Goal: Information Seeking & Learning: Learn about a topic

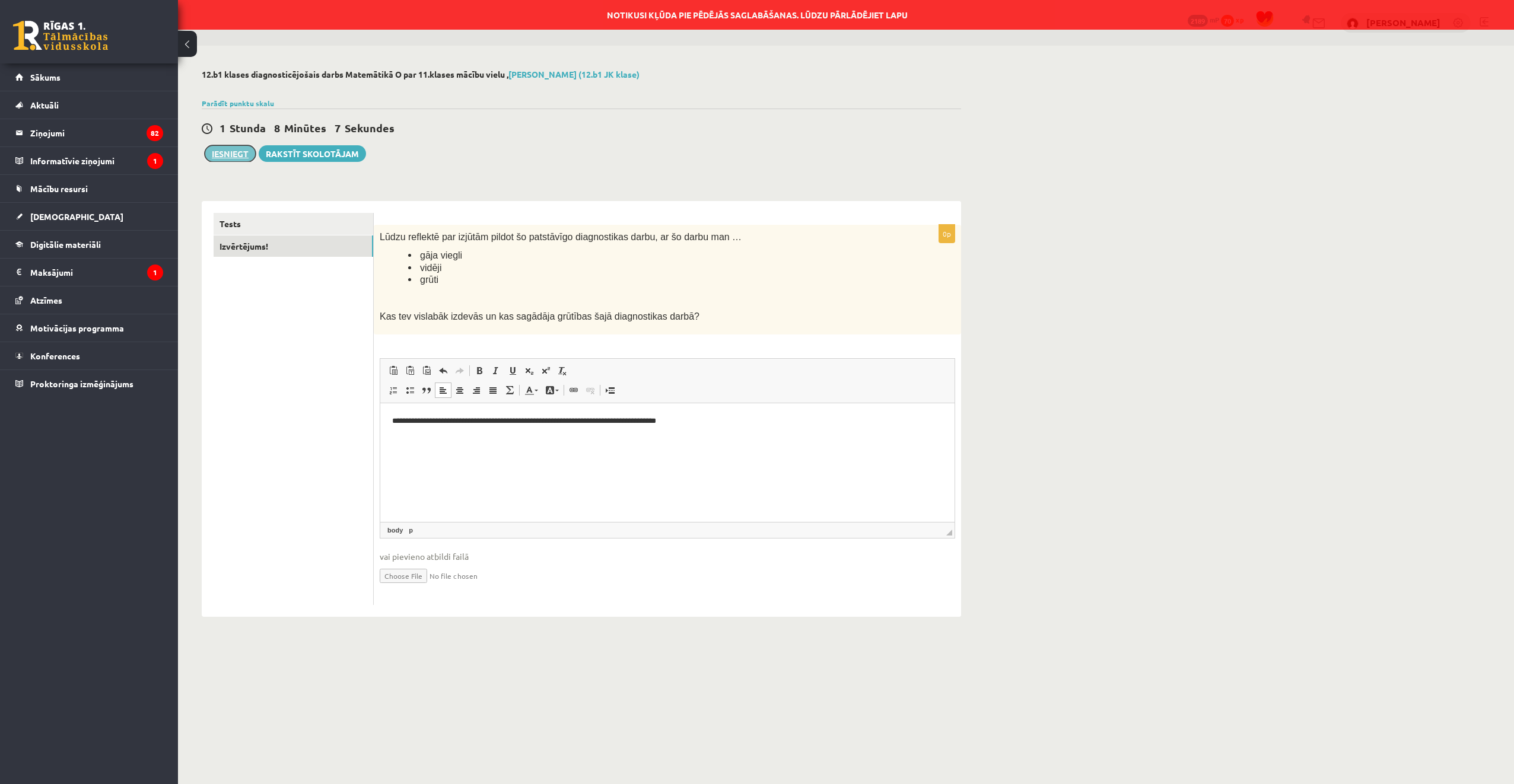
click at [230, 155] on button "Iesniegt" at bounding box center [230, 153] width 51 height 17
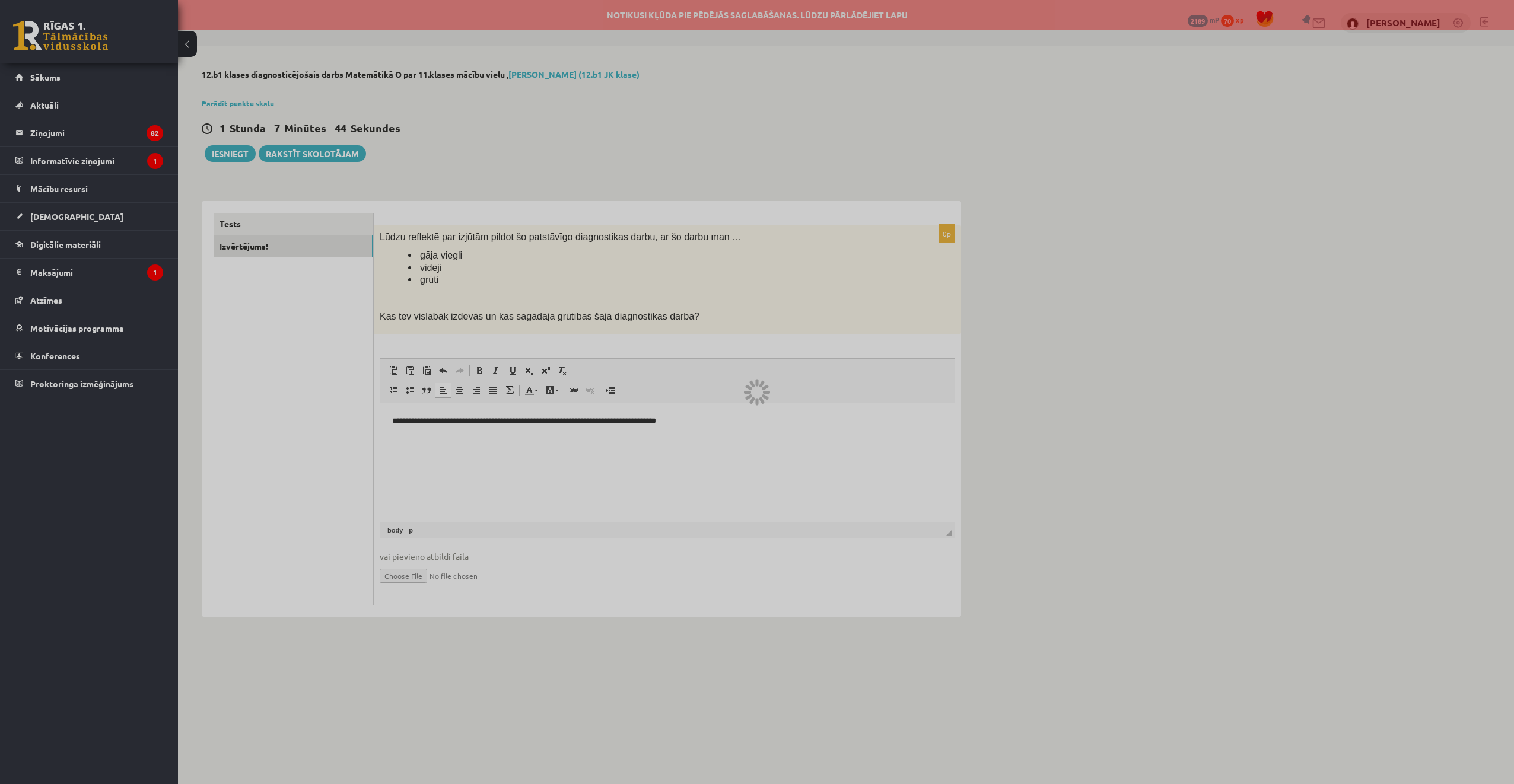
click at [291, 156] on div at bounding box center [757, 392] width 1514 height 784
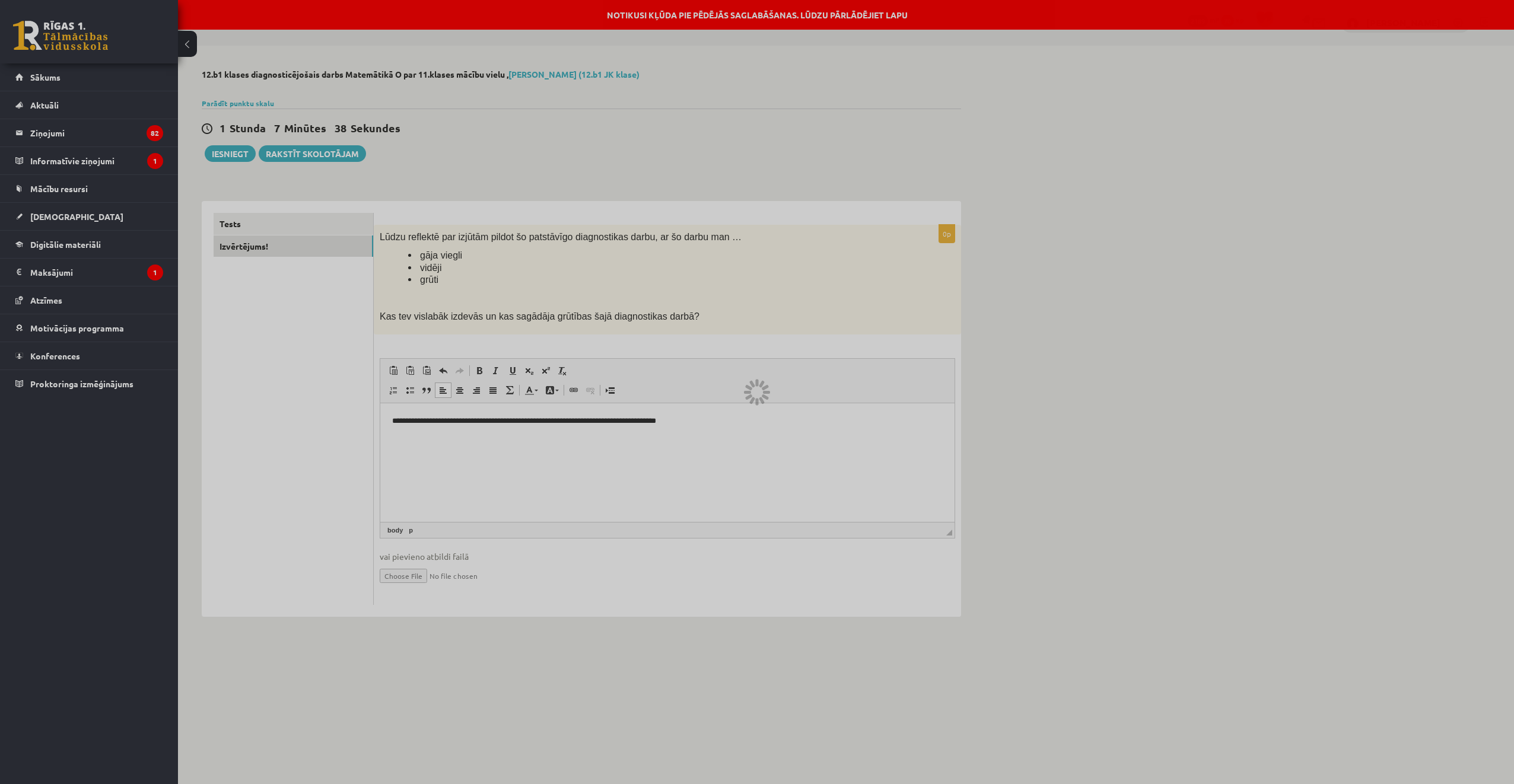
click at [266, 228] on div at bounding box center [757, 392] width 1514 height 784
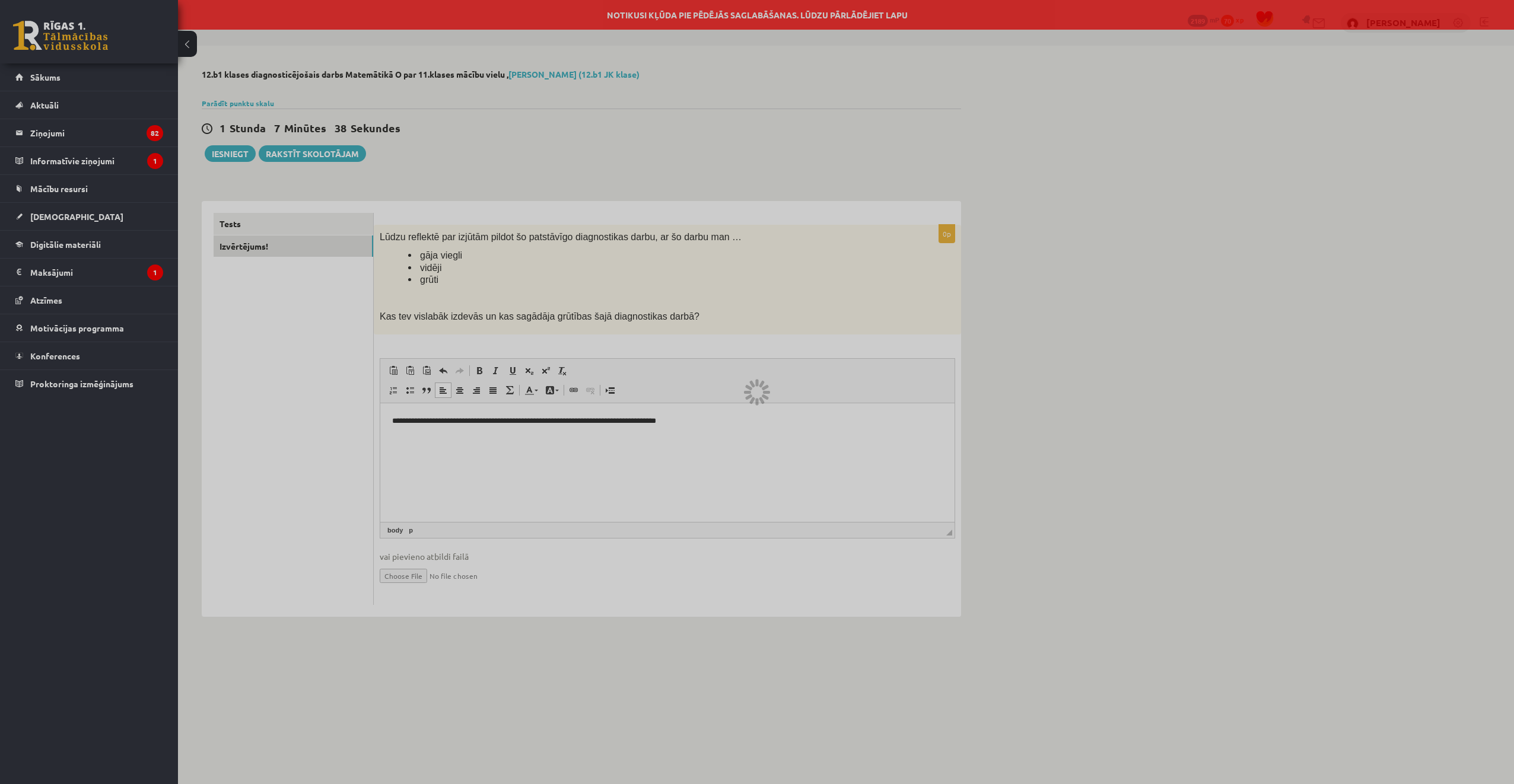
click at [266, 223] on div at bounding box center [757, 392] width 1514 height 784
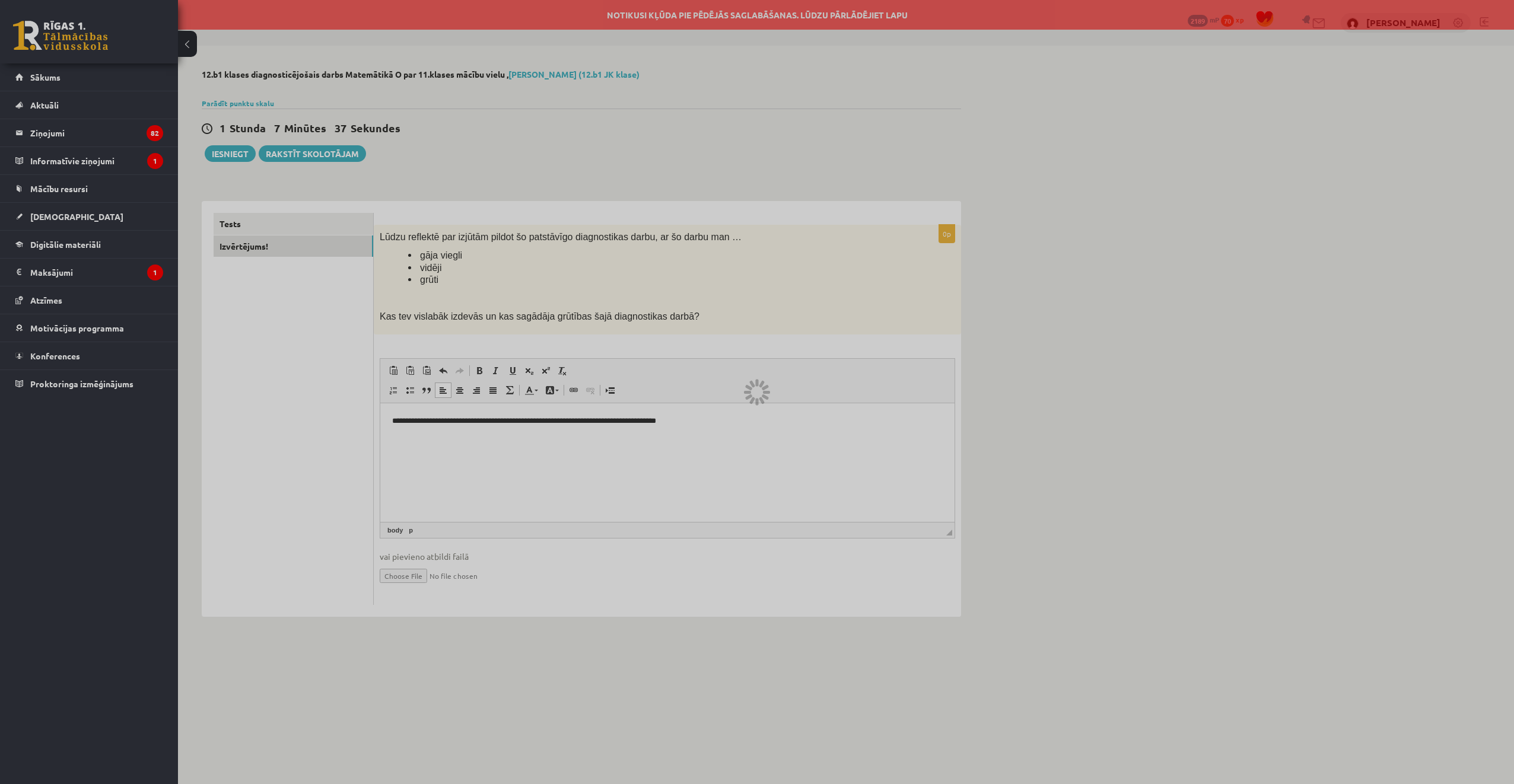
click at [266, 224] on div at bounding box center [757, 392] width 1514 height 784
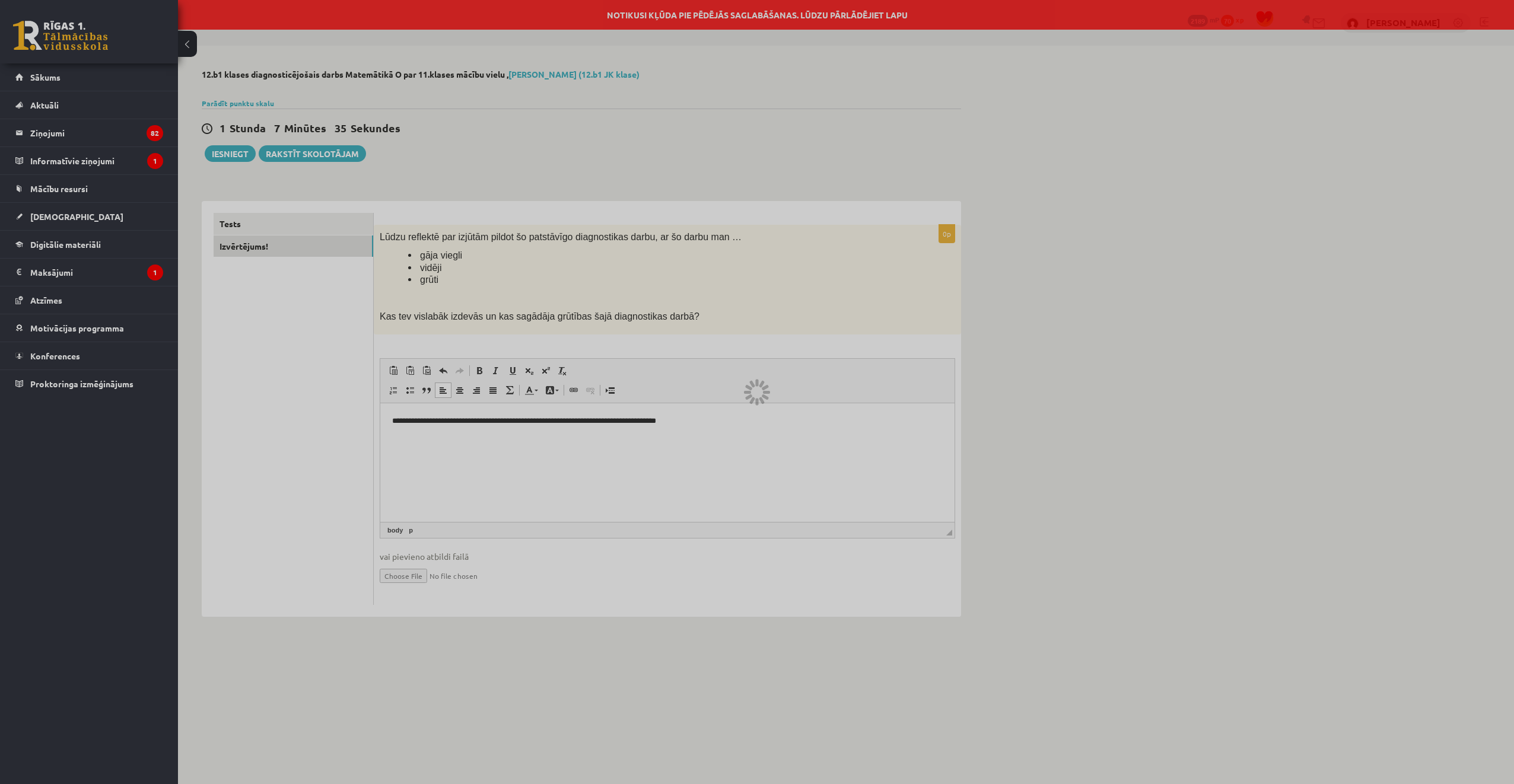
click at [269, 225] on div at bounding box center [757, 392] width 1514 height 784
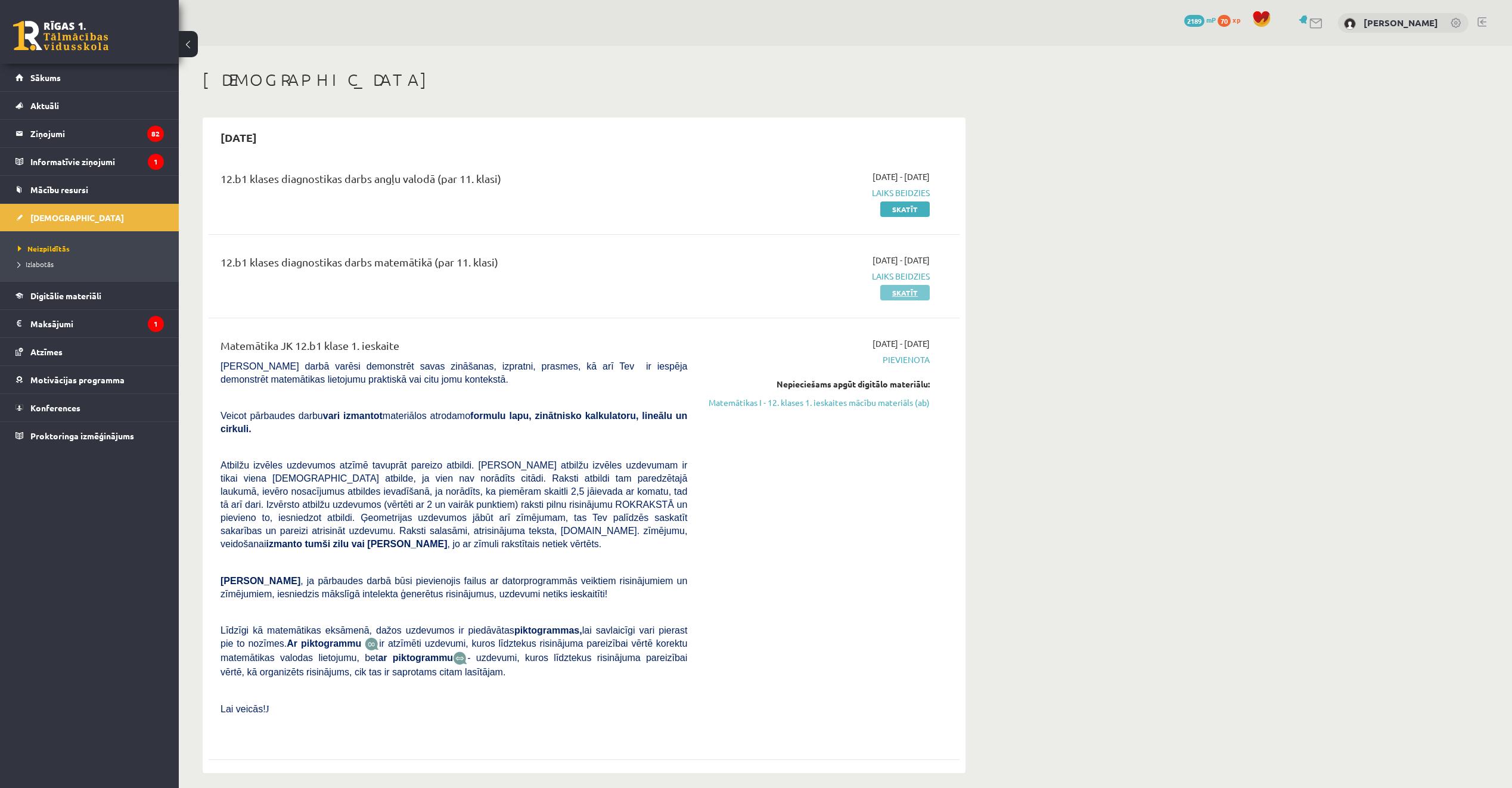
click at [895, 291] on link "Skatīt" at bounding box center [904, 293] width 49 height 16
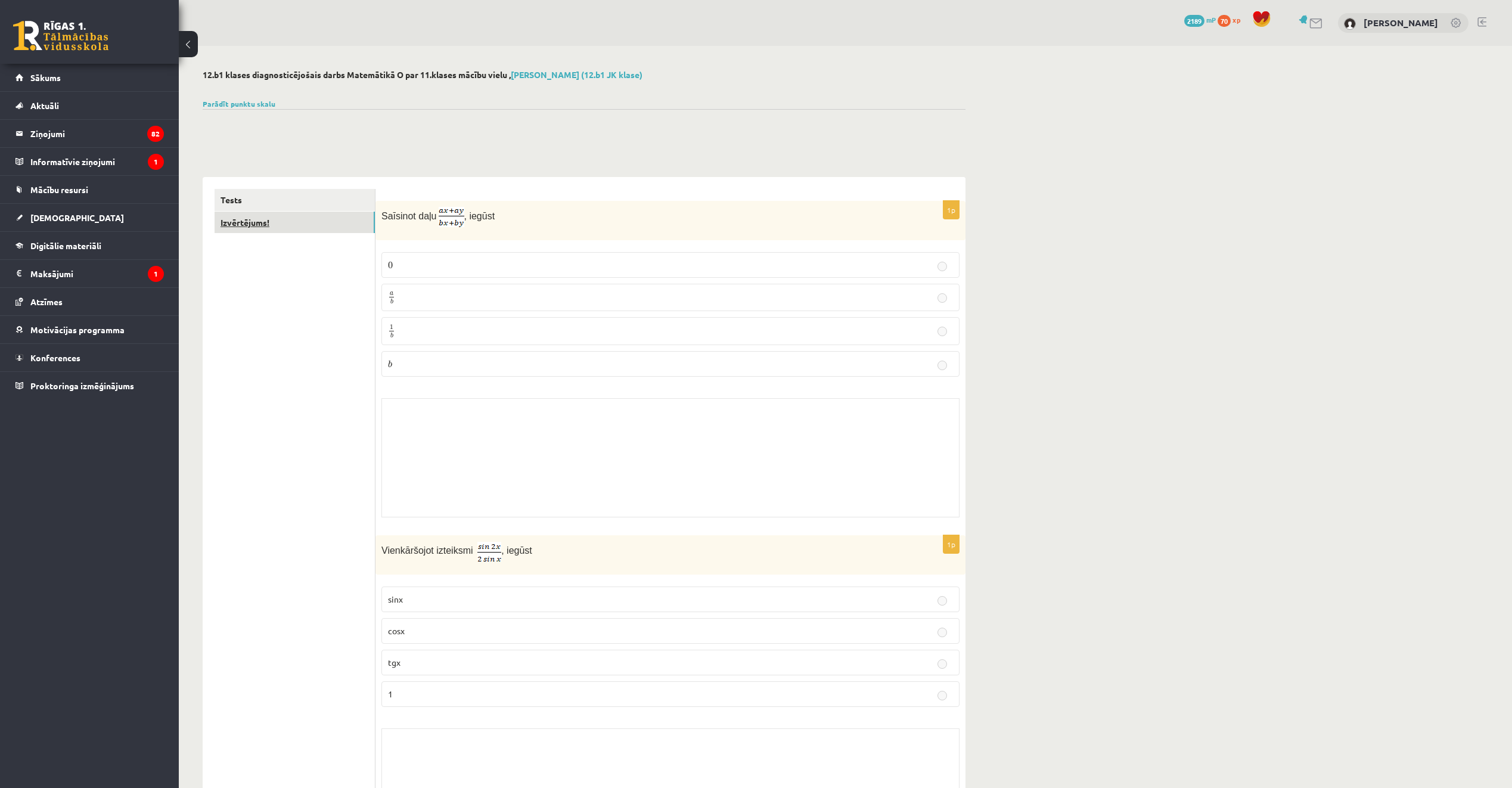
click at [283, 221] on link "Izvērtējums!" at bounding box center [294, 222] width 160 height 22
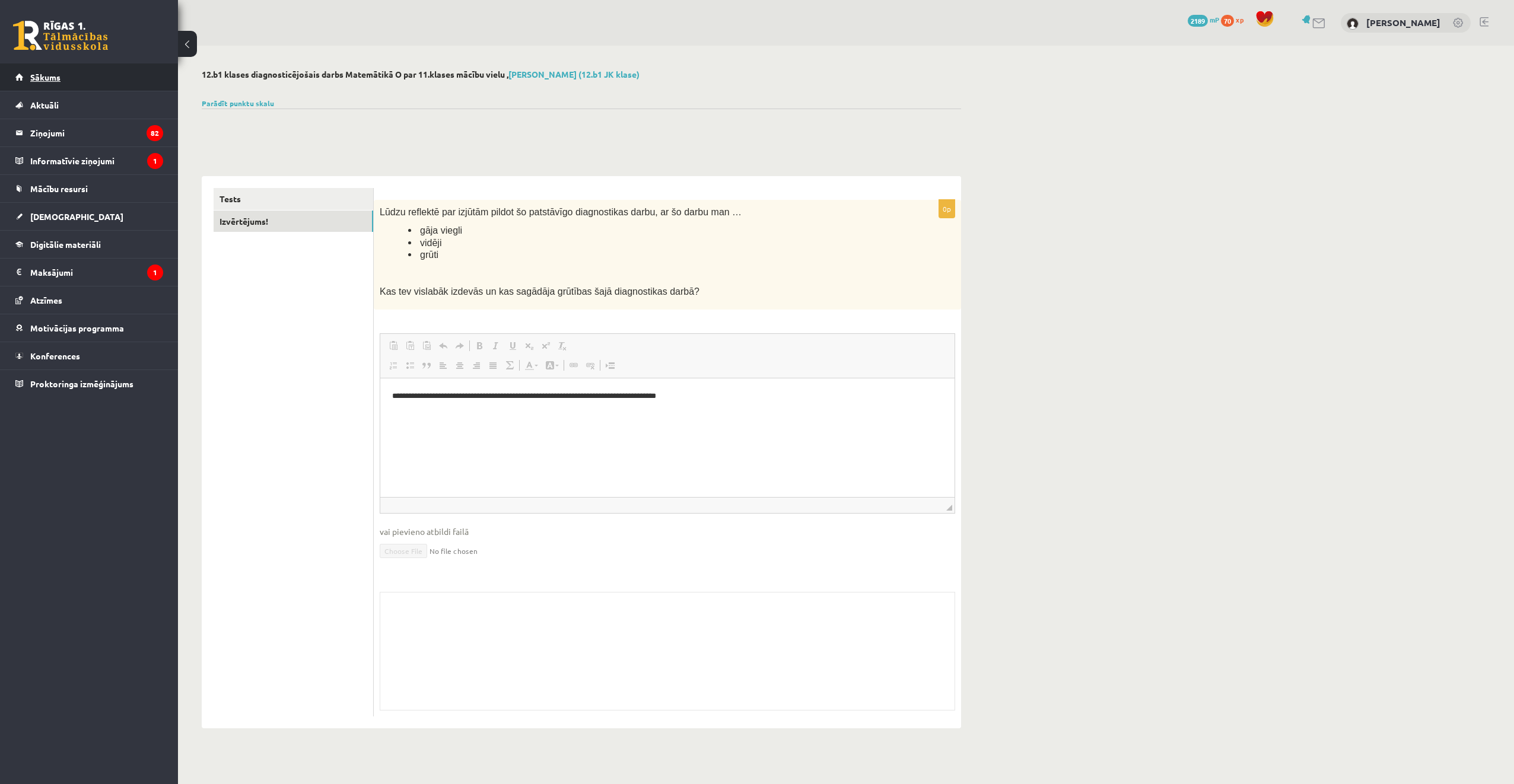
click at [96, 83] on link "Sākums" at bounding box center [89, 77] width 148 height 27
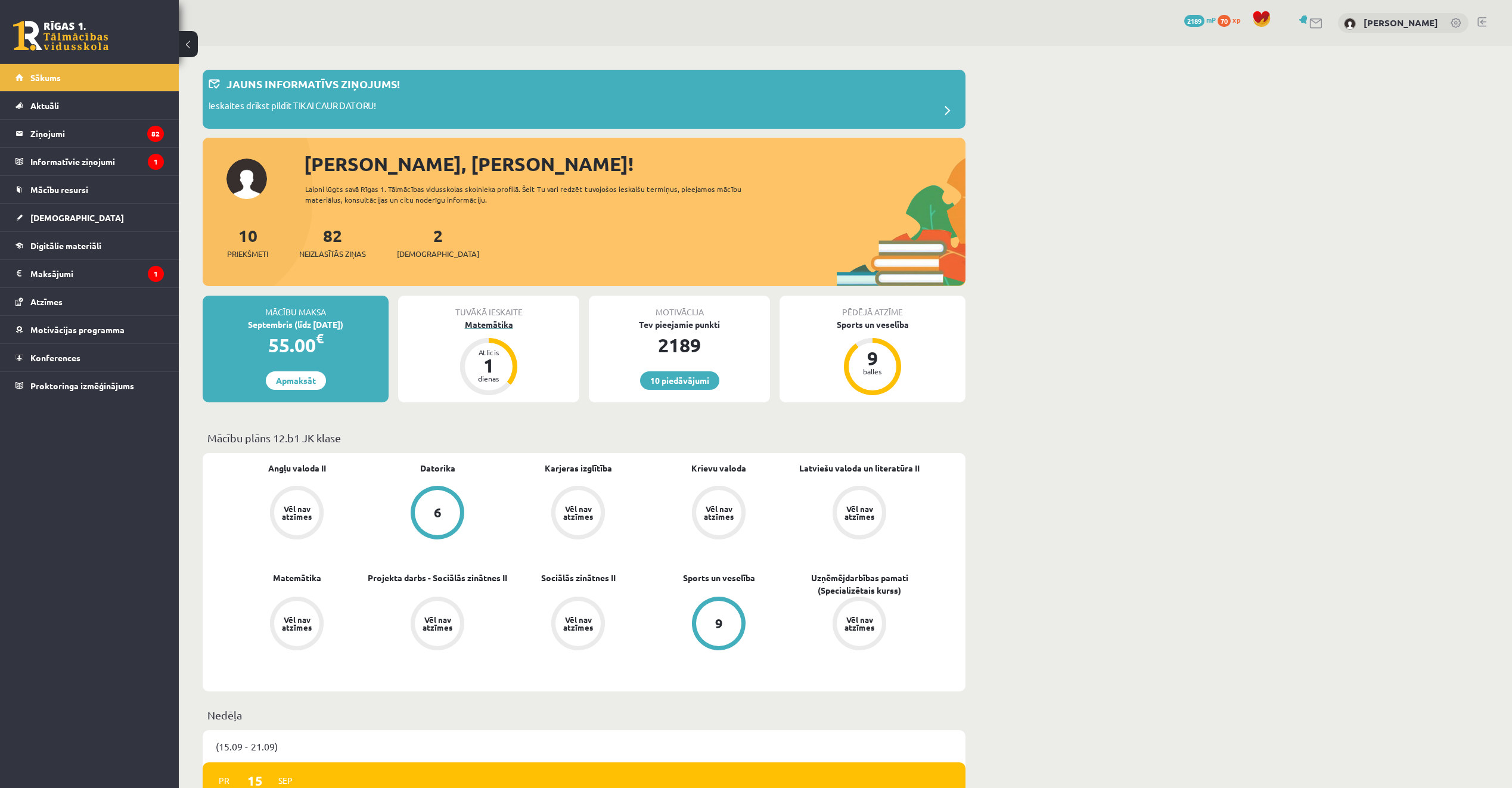
click at [490, 330] on div "Matemātika" at bounding box center [488, 324] width 181 height 12
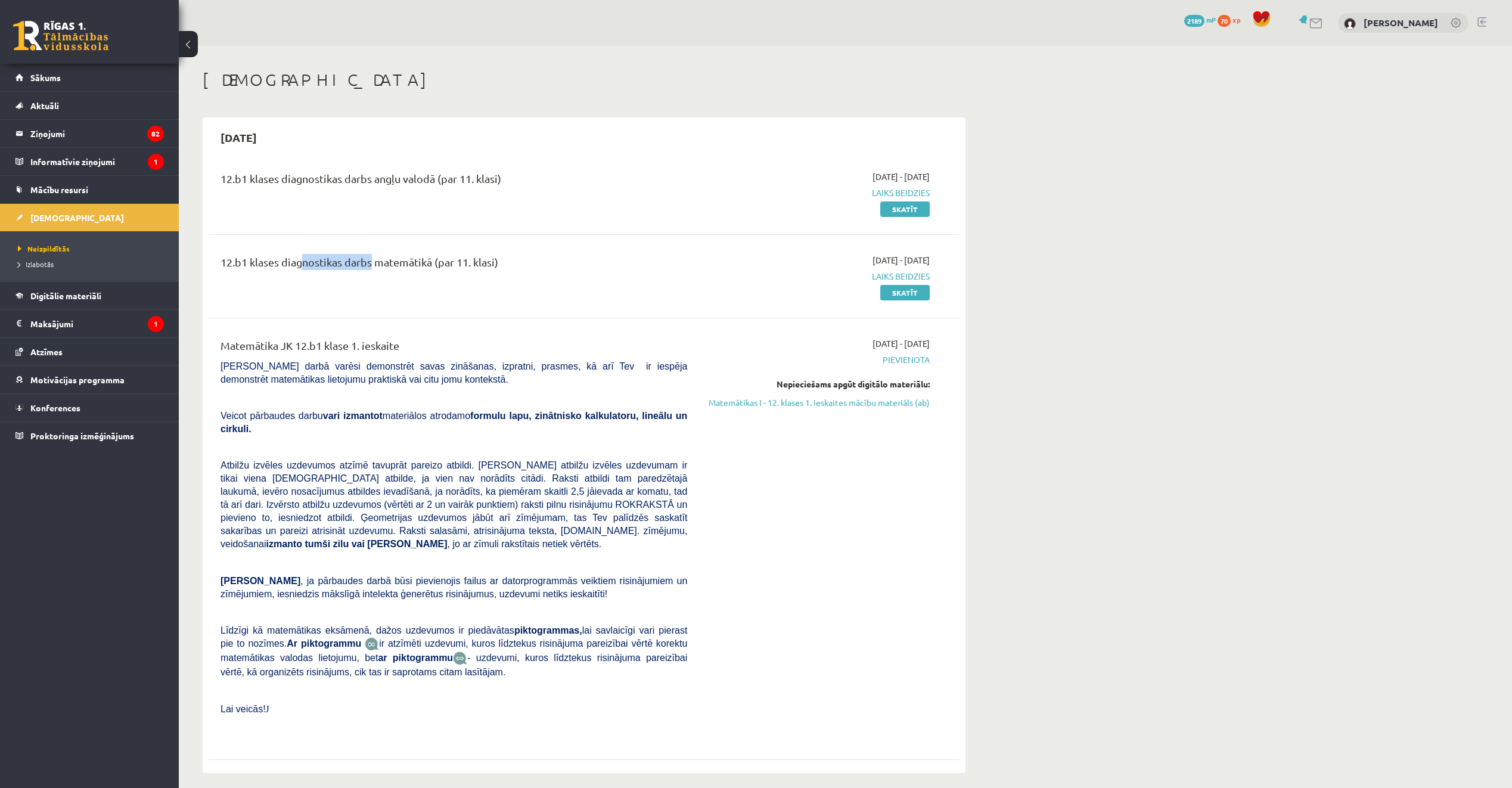
drag, startPoint x: 296, startPoint y: 264, endPoint x: 371, endPoint y: 267, distance: 75.1
click at [371, 267] on div "12.b1 klases diagnostikas darbs matemātikā (par 11. klasi)" at bounding box center [454, 265] width 467 height 22
click at [538, 298] on div "12.b1 klases diagnostikas darbs matemātikā (par 11. klasi)" at bounding box center [453, 276] width 485 height 45
click at [117, 304] on link "Digitālie materiāli" at bounding box center [90, 296] width 148 height 27
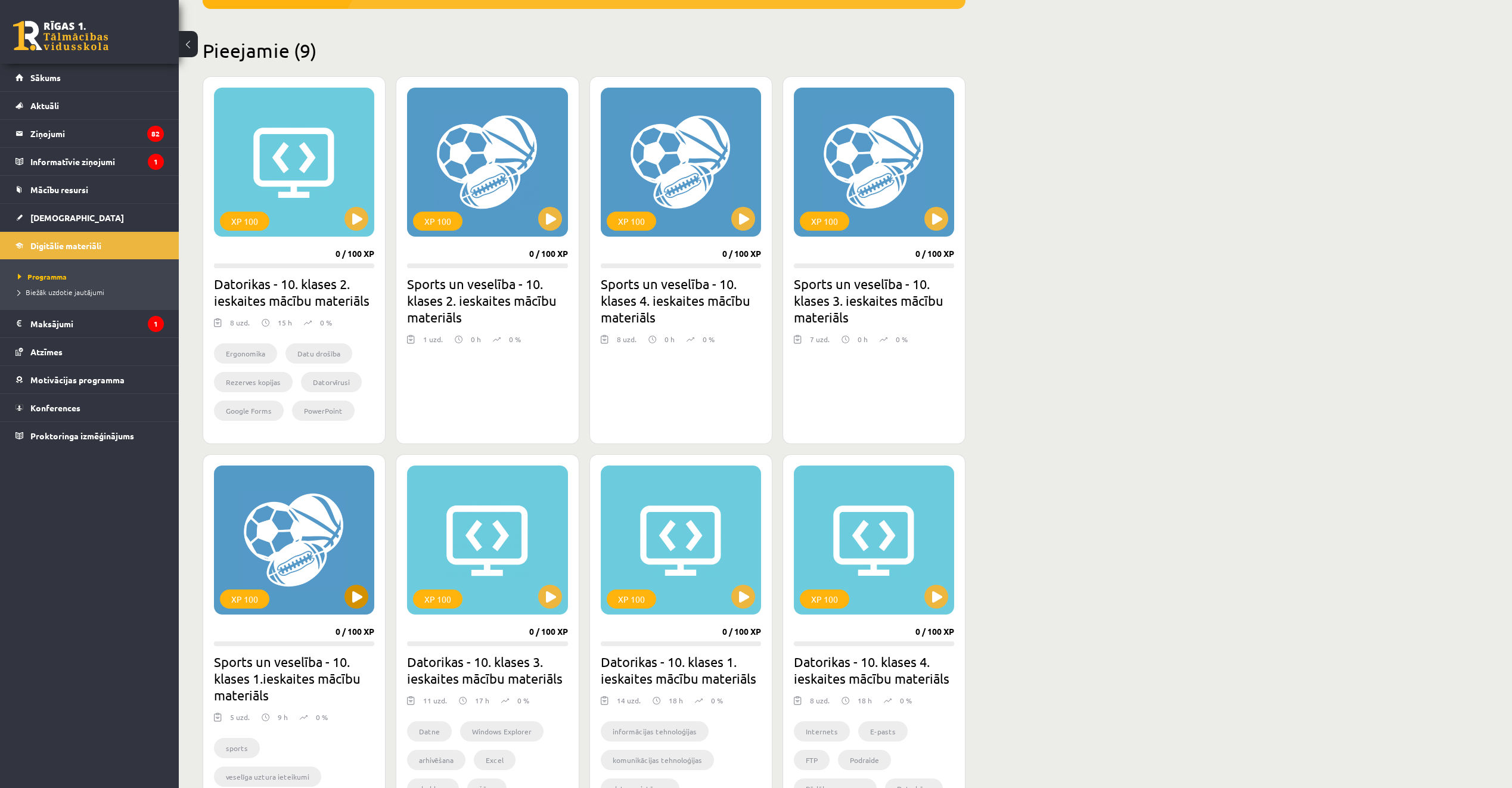
scroll to position [238, 0]
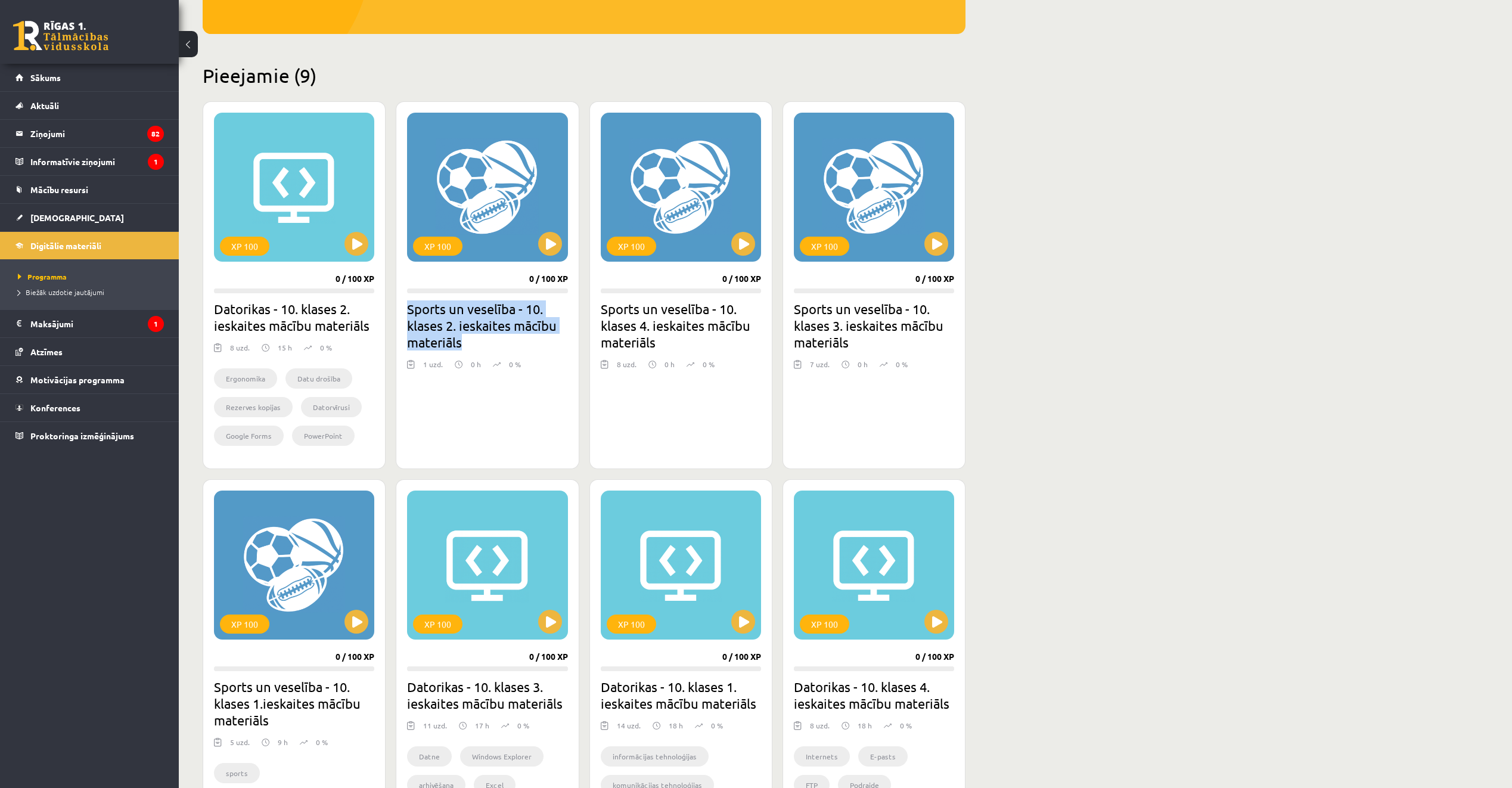
drag, startPoint x: 406, startPoint y: 313, endPoint x: 496, endPoint y: 344, distance: 95.2
click at [496, 344] on div "XP 100 0 / 100 XP Sports un veselība - 10. klases 2. ieskaites mācību materiāls…" at bounding box center [487, 285] width 183 height 368
click at [497, 342] on h2 "Sports un veselība - 10. klases 2. ieskaites mācību materiāls" at bounding box center [487, 326] width 160 height 50
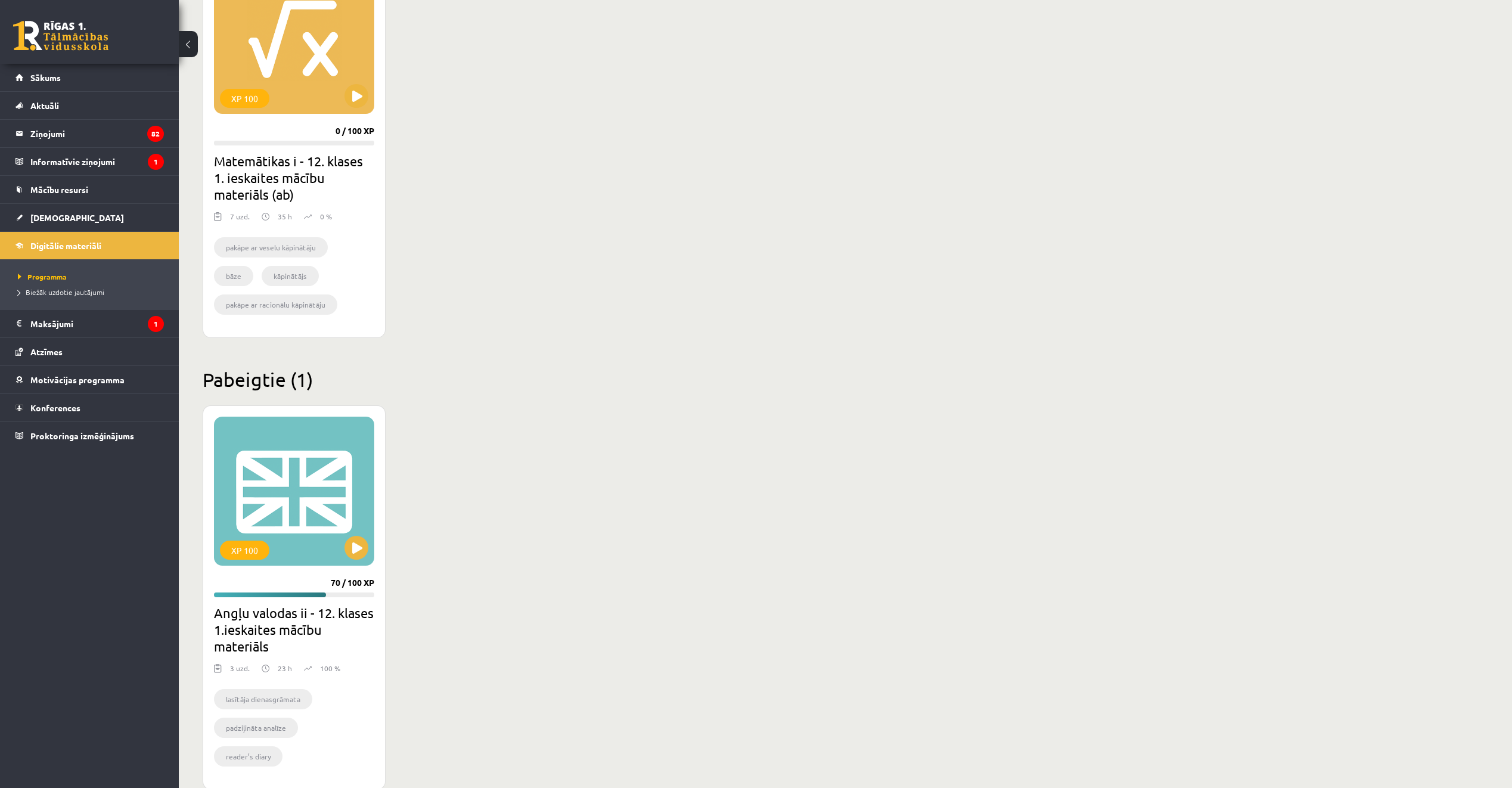
scroll to position [1168, 0]
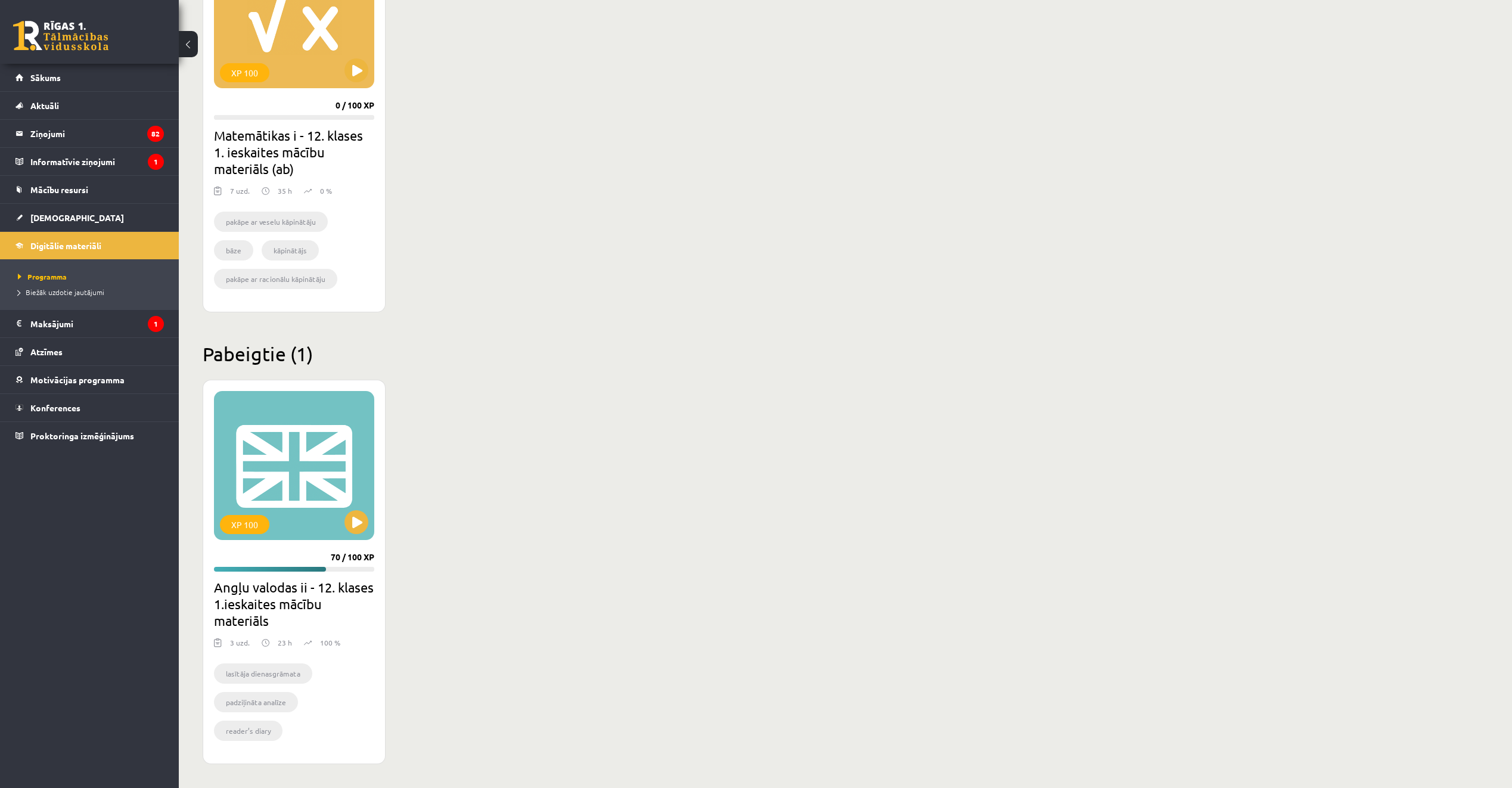
drag, startPoint x: 331, startPoint y: 559, endPoint x: 377, endPoint y: 557, distance: 46.0
click at [377, 557] on div "XP 100 70 / 100 XP Angļu valodas ii - 12. klases 1.ieskaites mācību materiāls 3…" at bounding box center [294, 572] width 183 height 384
drag, startPoint x: 377, startPoint y: 557, endPoint x: 357, endPoint y: 569, distance: 23.3
click at [357, 569] on progress at bounding box center [294, 570] width 160 height 5
click at [358, 523] on button at bounding box center [356, 522] width 24 height 24
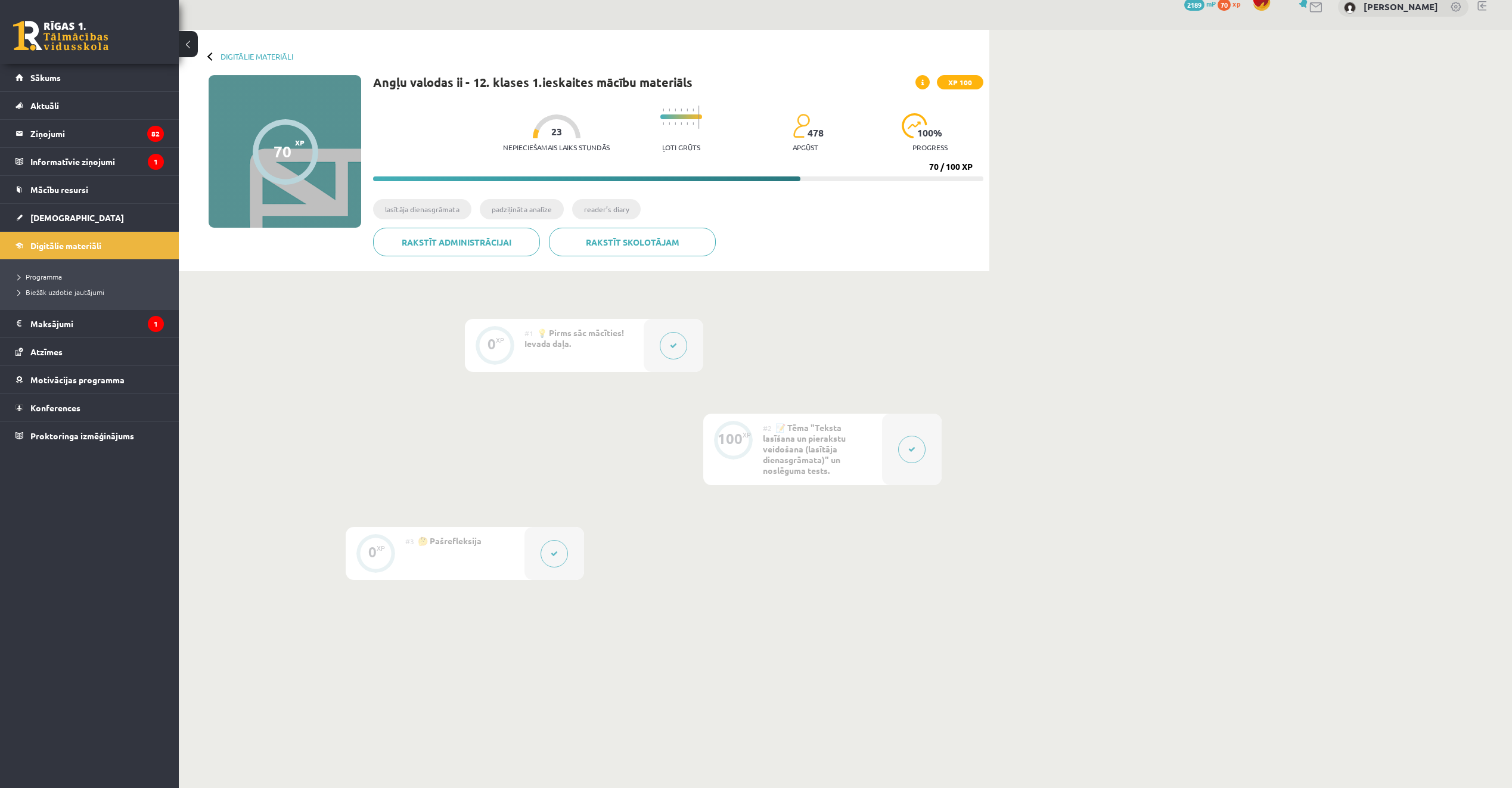
scroll to position [17, 0]
drag, startPoint x: 765, startPoint y: 433, endPoint x: 800, endPoint y: 442, distance: 36.1
click at [800, 440] on span "📝 Tēma "Teksta lasīšana un pierakstu veidošana (lasītāja dienasgrāmata)" un nos…" at bounding box center [804, 449] width 83 height 54
drag, startPoint x: 535, startPoint y: 334, endPoint x: 592, endPoint y: 345, distance: 58.1
click at [592, 345] on div "#1 💡 Pirms sāc mācīties! Ievada daļa." at bounding box center [584, 344] width 119 height 53
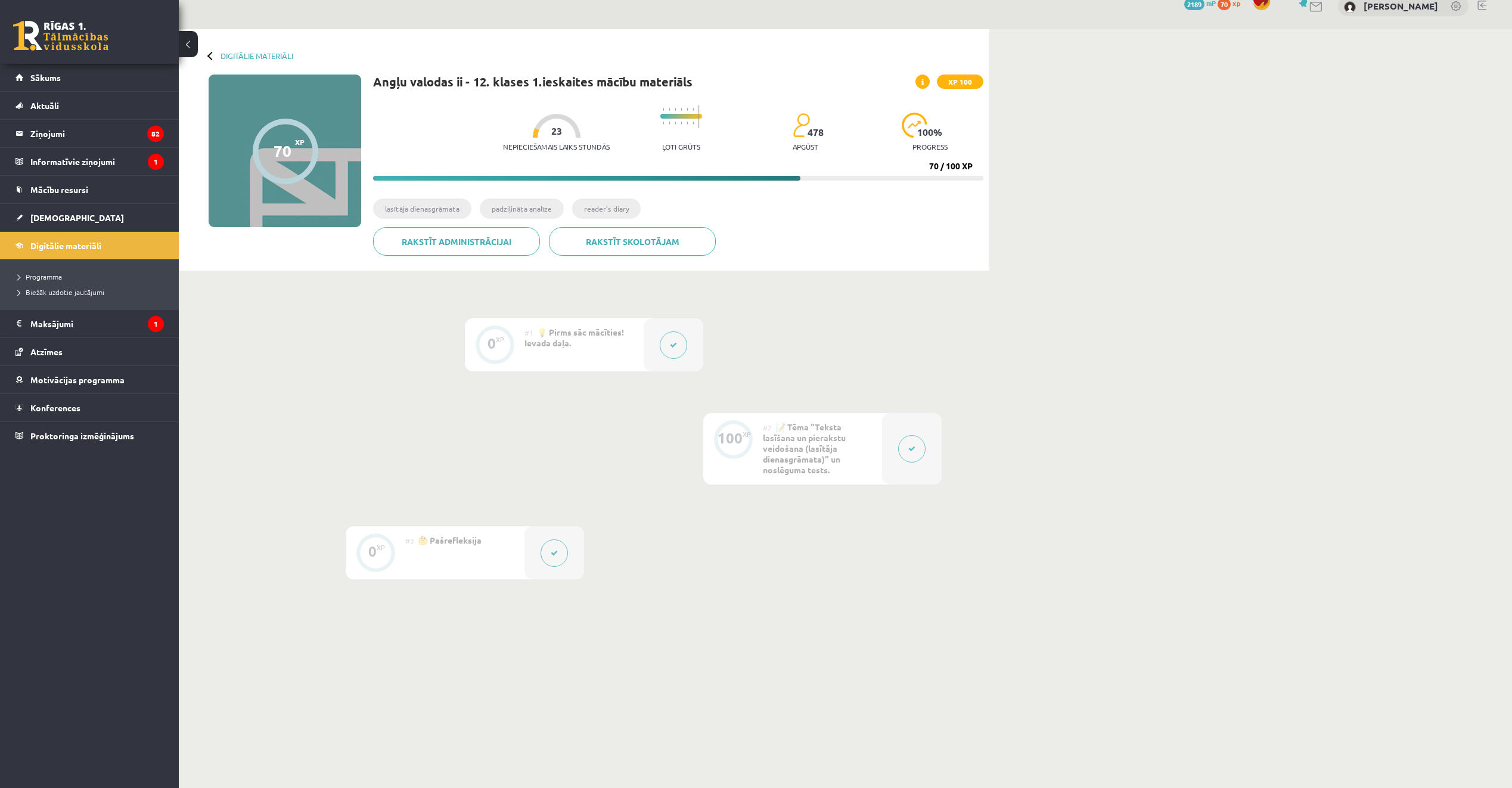
click at [565, 372] on div "0 XP #1 💡 Pirms sāc mācīties! Ievada daļa. 100 XP #2 📝 Tēma "Teksta lasīšana un…" at bounding box center [584, 449] width 715 height 261
click at [74, 80] on link "Sākums" at bounding box center [90, 77] width 148 height 27
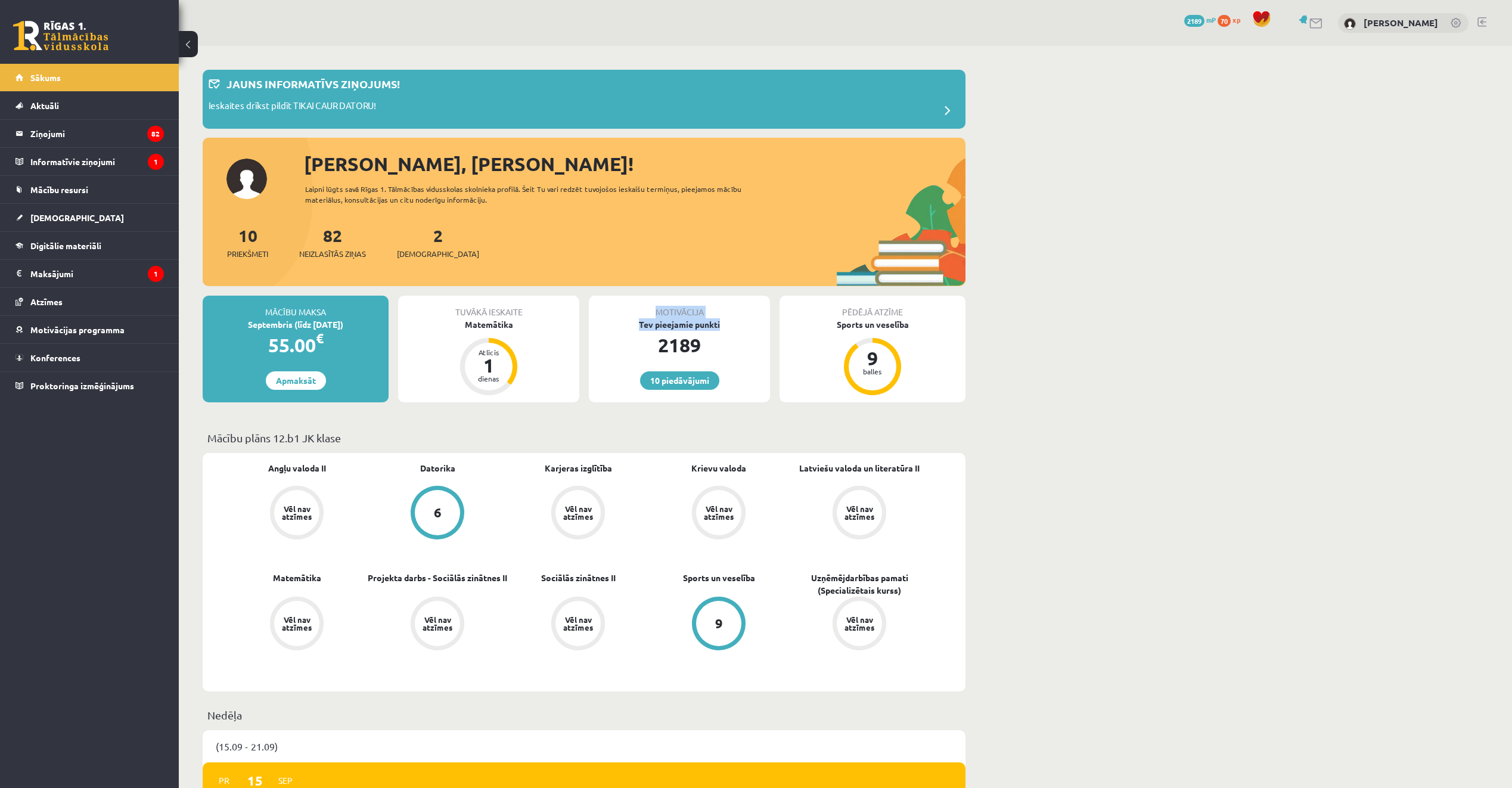
drag, startPoint x: 697, startPoint y: 327, endPoint x: 740, endPoint y: 329, distance: 43.0
click at [740, 329] on div "Motivācija Tev pieejamie punkti 2189 10 piedāvājumi" at bounding box center [679, 349] width 181 height 107
click at [729, 344] on div "2189" at bounding box center [679, 345] width 181 height 29
drag, startPoint x: 696, startPoint y: 344, endPoint x: 631, endPoint y: 326, distance: 67.4
click at [631, 326] on div "Motivācija Tev pieejamie punkti 2189 10 piedāvājumi" at bounding box center [679, 349] width 181 height 107
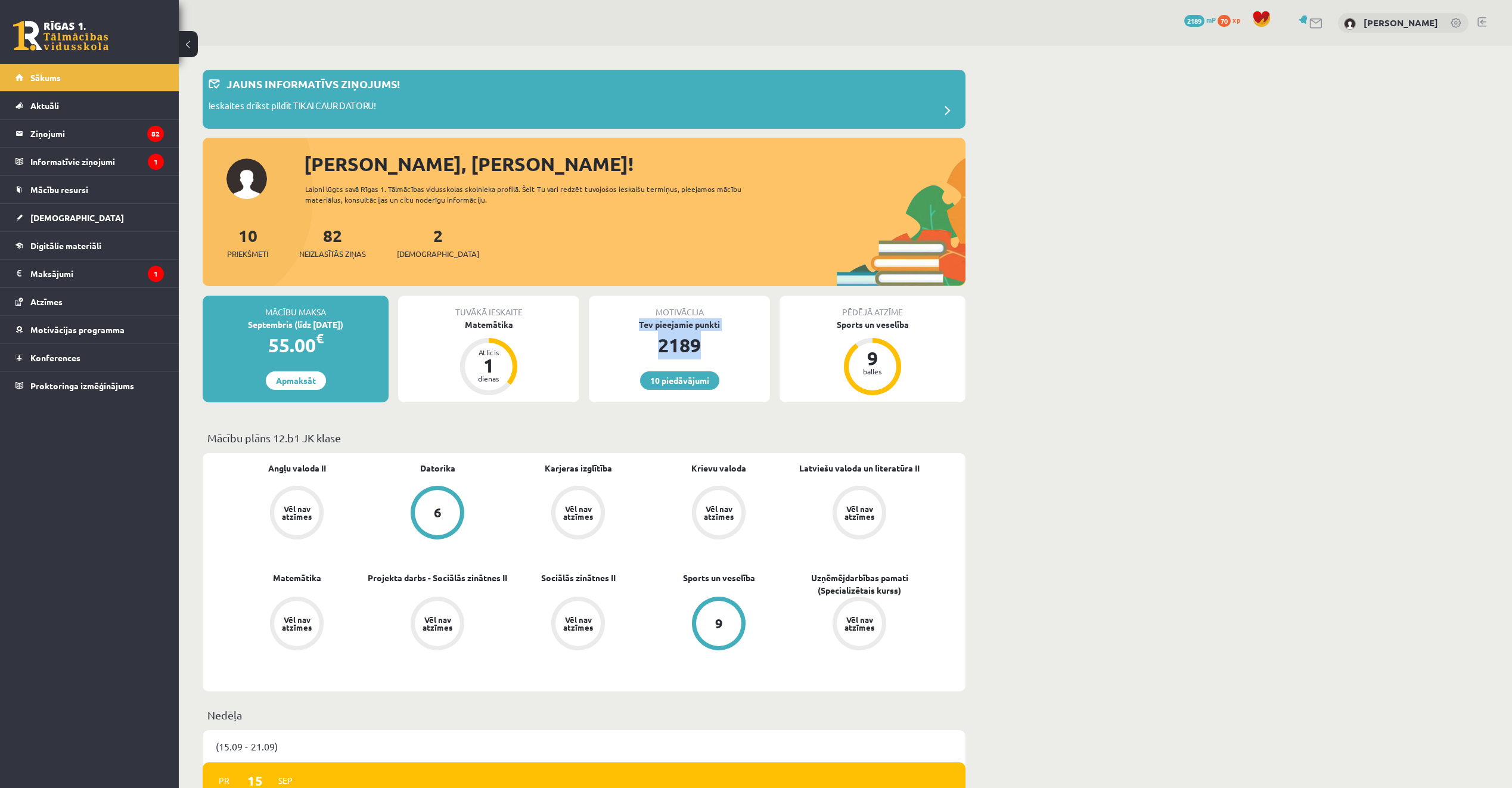
drag, startPoint x: 631, startPoint y: 326, endPoint x: 618, endPoint y: 329, distance: 13.3
click at [618, 329] on div "Tev pieejamie punkti" at bounding box center [679, 324] width 181 height 12
click at [679, 380] on link "10 piedāvājumi" at bounding box center [679, 381] width 79 height 19
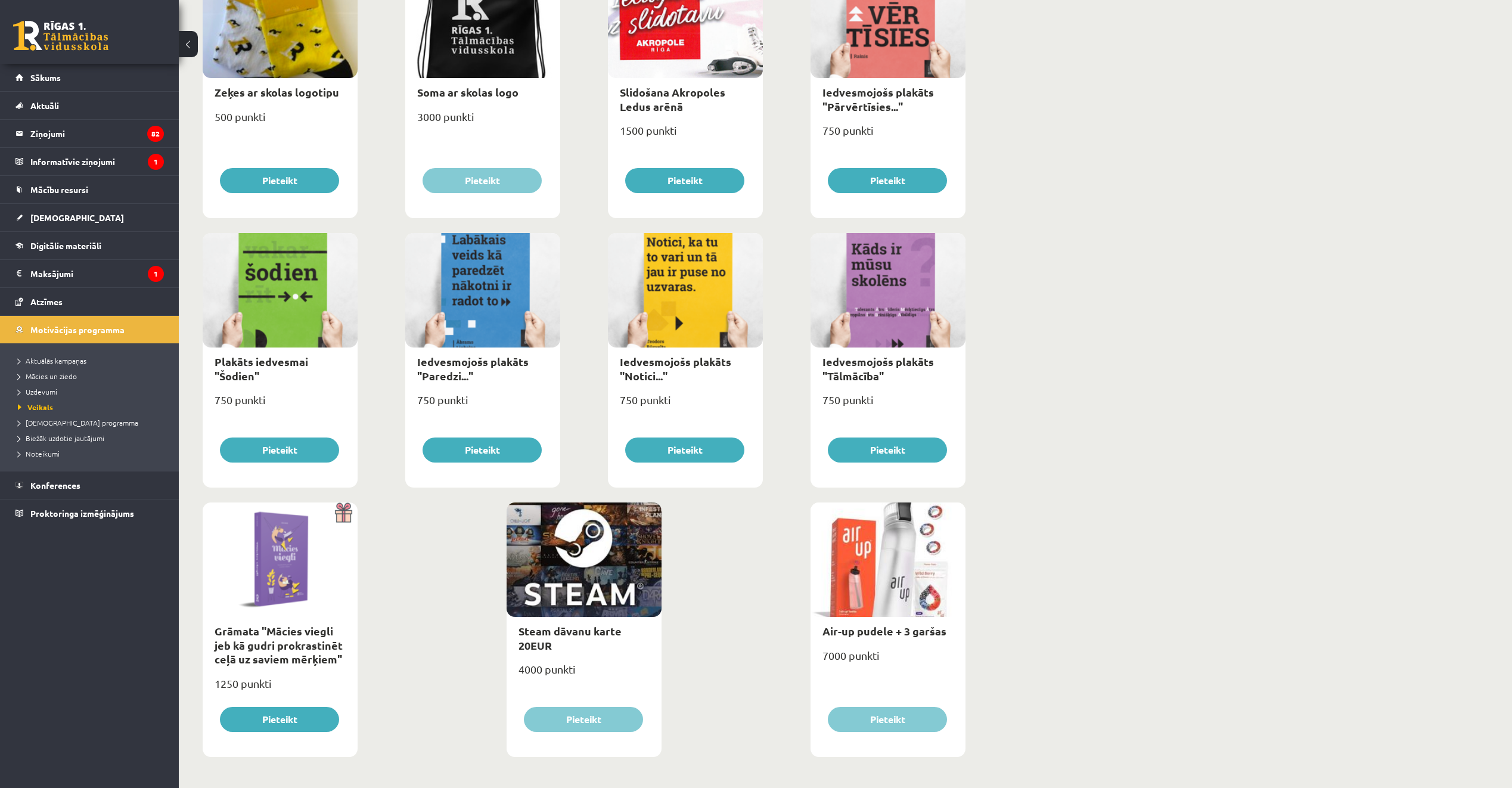
scroll to position [1043, 0]
